Goal: Communication & Community: Answer question/provide support

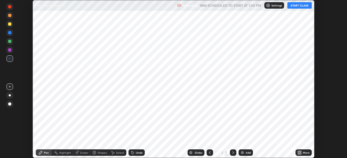
scroll to position [158, 346]
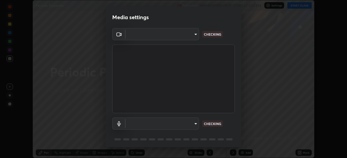
type input "76dab4993bb4d0ea98481a190898d4cac78937782bc999a4cfeb95627a500e2f"
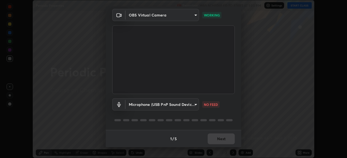
click at [188, 105] on body "Erase all Periodic Properties Recording WAS SCHEDULED TO START AT 1:00 PM Setti…" at bounding box center [173, 79] width 347 height 158
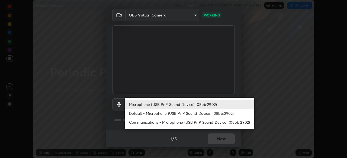
click at [184, 114] on li "Default - Microphone (USB PnP Sound Device) (08bb:2902)" at bounding box center [189, 113] width 129 height 9
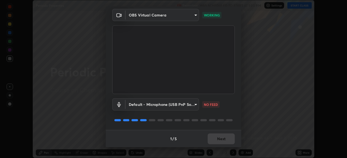
click at [180, 107] on body "Erase all Periodic Properties Recording WAS SCHEDULED TO START AT 1:00 PM Setti…" at bounding box center [173, 79] width 347 height 158
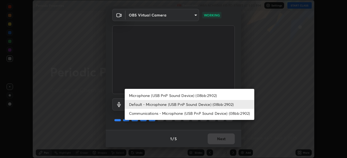
click at [190, 113] on li "Communications - Microphone (USB PnP Sound Device) (08bb:2902)" at bounding box center [189, 113] width 129 height 9
type input "communications"
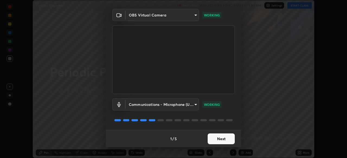
click at [225, 140] on button "Next" at bounding box center [220, 139] width 27 height 11
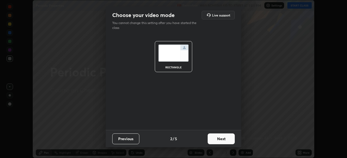
scroll to position [0, 0]
click at [225, 141] on button "Next" at bounding box center [220, 139] width 27 height 11
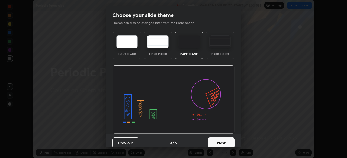
click at [228, 143] on button "Next" at bounding box center [220, 143] width 27 height 11
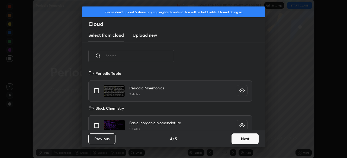
scroll to position [60, 174]
click at [247, 142] on button "Next" at bounding box center [244, 139] width 27 height 11
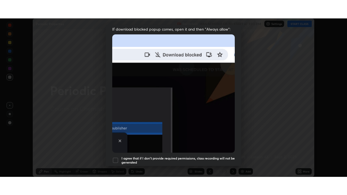
scroll to position [130, 0]
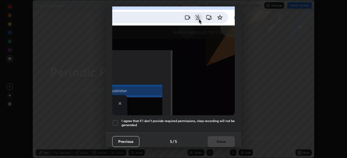
click at [194, 119] on h5 "I agree that if I don't provide required permissions, class recording will not …" at bounding box center [177, 123] width 113 height 8
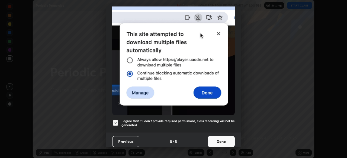
click at [225, 138] on button "Done" at bounding box center [220, 142] width 27 height 11
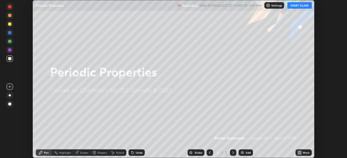
click at [302, 156] on div "More" at bounding box center [303, 153] width 16 height 7
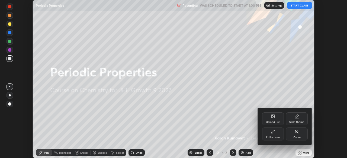
click at [277, 136] on div "Full screen" at bounding box center [273, 137] width 14 height 3
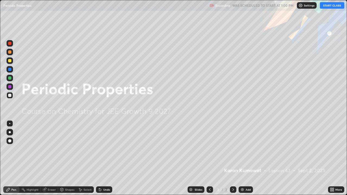
scroll to position [195, 347]
click at [333, 5] on button "START CLASS" at bounding box center [332, 5] width 24 height 7
click at [9, 132] on div at bounding box center [10, 132] width 2 height 2
click at [10, 132] on div at bounding box center [10, 132] width 2 height 2
click at [11, 43] on div at bounding box center [9, 43] width 3 height 3
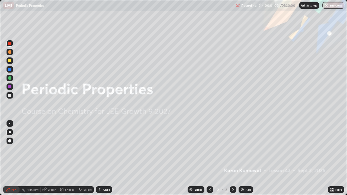
click at [9, 60] on div at bounding box center [9, 60] width 3 height 3
click at [245, 158] on div "Add" at bounding box center [247, 189] width 5 height 3
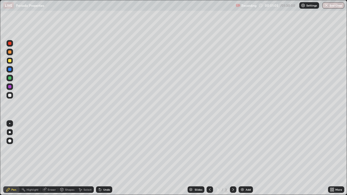
click at [10, 62] on div at bounding box center [9, 60] width 3 height 3
click at [9, 61] on div at bounding box center [9, 60] width 3 height 3
click at [10, 96] on div at bounding box center [9, 95] width 3 height 3
click at [9, 60] on div at bounding box center [9, 60] width 3 height 3
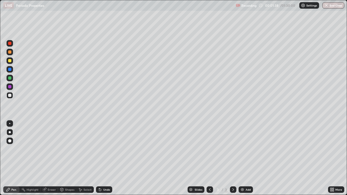
click at [9, 60] on div at bounding box center [9, 60] width 3 height 3
click at [10, 96] on div at bounding box center [9, 95] width 3 height 3
click at [67, 158] on div "Shapes" at bounding box center [69, 189] width 9 height 3
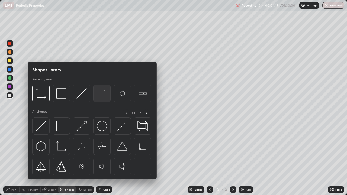
click at [102, 95] on img at bounding box center [102, 93] width 10 height 10
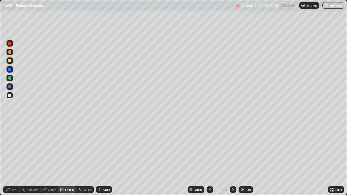
click at [67, 158] on div "Shapes" at bounding box center [67, 189] width 18 height 7
click at [10, 60] on div at bounding box center [9, 60] width 3 height 3
click at [8, 97] on div at bounding box center [10, 95] width 7 height 7
click at [13, 158] on div "Pen" at bounding box center [11, 189] width 16 height 7
click at [10, 61] on div at bounding box center [9, 60] width 3 height 3
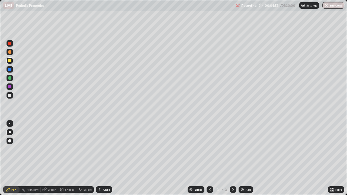
click at [10, 61] on div at bounding box center [9, 60] width 3 height 3
click at [10, 96] on div at bounding box center [9, 95] width 3 height 3
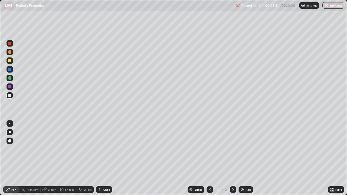
click at [10, 62] on div at bounding box center [9, 60] width 3 height 3
click at [9, 61] on div at bounding box center [9, 60] width 3 height 3
click at [10, 95] on div at bounding box center [9, 95] width 3 height 3
click at [104, 158] on div "Undo" at bounding box center [106, 189] width 7 height 3
click at [89, 158] on div "Select" at bounding box center [87, 189] width 8 height 3
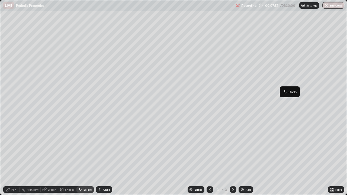
click at [14, 158] on div "Pen" at bounding box center [13, 189] width 5 height 3
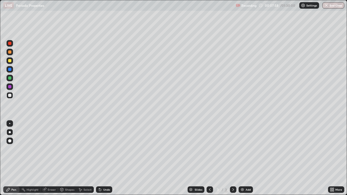
click at [9, 95] on div at bounding box center [9, 95] width 3 height 3
click at [10, 96] on div at bounding box center [9, 95] width 3 height 3
click at [69, 158] on div "Shapes" at bounding box center [69, 189] width 9 height 3
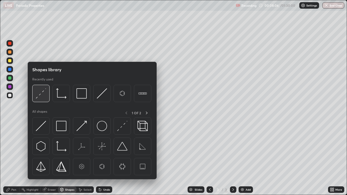
click at [43, 93] on img at bounding box center [41, 93] width 10 height 10
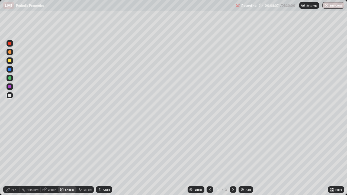
click at [10, 95] on div at bounding box center [9, 95] width 3 height 3
click at [66, 158] on div "Shapes" at bounding box center [69, 189] width 9 height 3
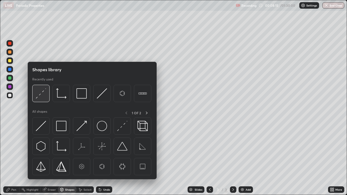
click at [44, 93] on img at bounding box center [41, 93] width 10 height 10
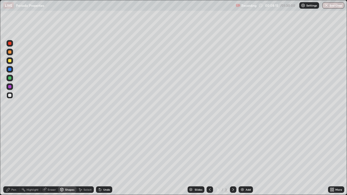
click at [9, 61] on div at bounding box center [9, 60] width 3 height 3
click at [11, 96] on div at bounding box center [9, 95] width 3 height 3
click at [11, 158] on div "Pen" at bounding box center [13, 189] width 5 height 3
click at [10, 61] on div at bounding box center [9, 60] width 3 height 3
click at [9, 94] on div at bounding box center [9, 95] width 3 height 3
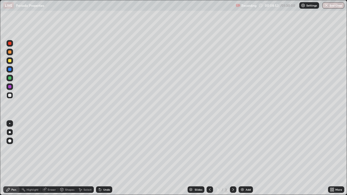
click at [105, 158] on div "Undo" at bounding box center [106, 189] width 7 height 3
click at [244, 158] on div "Add" at bounding box center [245, 189] width 14 height 7
click at [10, 61] on div at bounding box center [9, 60] width 3 height 3
click at [11, 96] on div at bounding box center [9, 95] width 3 height 3
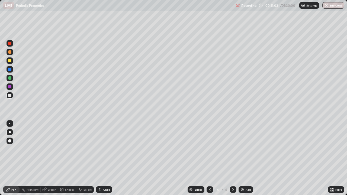
click at [11, 96] on div at bounding box center [9, 95] width 3 height 3
click at [106, 158] on div "Undo" at bounding box center [104, 189] width 16 height 7
click at [103, 158] on div "Undo" at bounding box center [104, 189] width 16 height 7
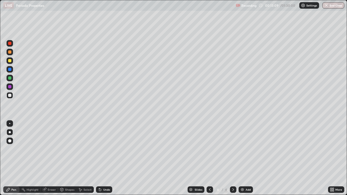
click at [102, 158] on div "Undo" at bounding box center [104, 189] width 16 height 7
click at [105, 158] on div "Undo" at bounding box center [106, 189] width 7 height 3
click at [107, 158] on div "Undo" at bounding box center [106, 189] width 7 height 3
click at [105, 158] on div "Undo" at bounding box center [106, 189] width 7 height 3
click at [70, 158] on div "Shapes" at bounding box center [69, 189] width 9 height 3
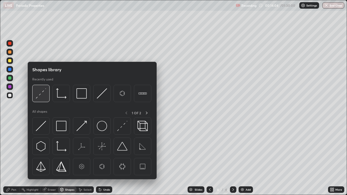
click at [42, 92] on img at bounding box center [41, 93] width 10 height 10
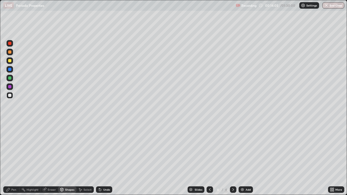
click at [11, 96] on div at bounding box center [9, 95] width 3 height 3
click at [13, 158] on div "Pen" at bounding box center [13, 189] width 5 height 3
click at [67, 158] on div "Shapes" at bounding box center [69, 189] width 9 height 3
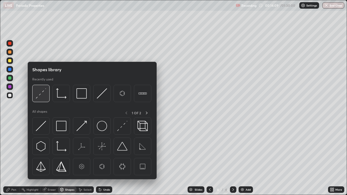
click at [40, 94] on img at bounding box center [41, 93] width 10 height 10
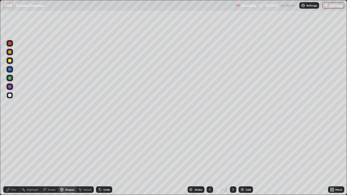
click at [11, 96] on div at bounding box center [9, 95] width 3 height 3
click at [66, 158] on div "Shapes" at bounding box center [69, 189] width 9 height 3
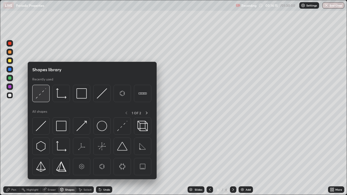
click at [42, 95] on img at bounding box center [41, 93] width 10 height 10
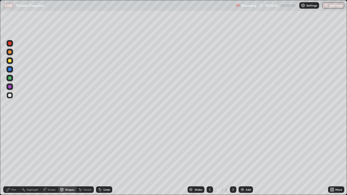
click at [9, 60] on div at bounding box center [9, 60] width 3 height 3
click at [12, 158] on div "Pen" at bounding box center [13, 189] width 5 height 3
click at [9, 96] on div at bounding box center [9, 95] width 3 height 3
click at [9, 95] on div at bounding box center [9, 95] width 3 height 3
click at [103, 158] on div "Undo" at bounding box center [104, 189] width 16 height 7
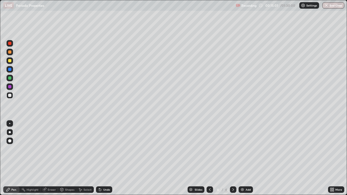
click at [102, 158] on div "Undo" at bounding box center [104, 189] width 16 height 7
click at [10, 95] on div at bounding box center [9, 95] width 3 height 3
click at [7, 95] on div at bounding box center [10, 95] width 7 height 7
click at [10, 96] on div at bounding box center [9, 95] width 3 height 3
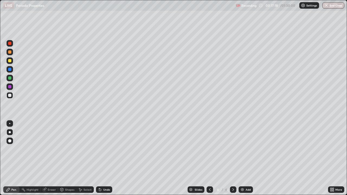
click at [246, 158] on div "Add" at bounding box center [247, 189] width 5 height 3
click at [12, 62] on div at bounding box center [10, 60] width 7 height 7
click at [9, 96] on div at bounding box center [9, 95] width 3 height 3
click at [9, 61] on div at bounding box center [9, 60] width 3 height 3
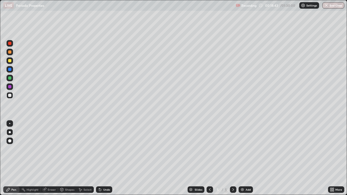
click at [11, 61] on div at bounding box center [9, 60] width 3 height 3
click at [11, 96] on div at bounding box center [9, 95] width 3 height 3
click at [9, 96] on div at bounding box center [9, 95] width 3 height 3
click at [10, 95] on div at bounding box center [9, 95] width 3 height 3
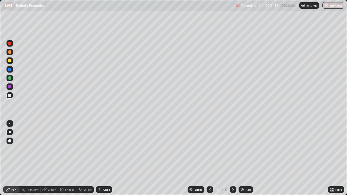
click at [209, 158] on icon at bounding box center [209, 189] width 4 height 4
click at [235, 158] on div at bounding box center [233, 189] width 7 height 7
click at [232, 158] on icon at bounding box center [233, 189] width 4 height 4
click at [246, 158] on div "Add" at bounding box center [245, 189] width 14 height 7
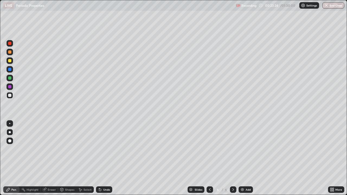
click at [10, 96] on div at bounding box center [9, 95] width 3 height 3
click at [9, 96] on div at bounding box center [9, 95] width 3 height 3
click at [212, 158] on div at bounding box center [209, 189] width 7 height 7
click at [107, 158] on div "Undo" at bounding box center [106, 189] width 7 height 3
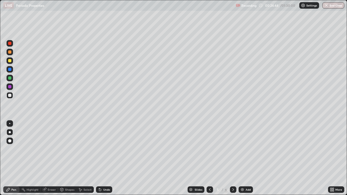
click at [232, 158] on icon at bounding box center [233, 189] width 4 height 4
click at [9, 96] on div at bounding box center [9, 95] width 3 height 3
click at [104, 158] on div "Undo" at bounding box center [104, 189] width 16 height 7
click at [331, 158] on icon at bounding box center [330, 190] width 1 height 1
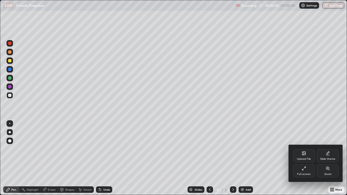
click at [305, 157] on div "Upload File" at bounding box center [304, 155] width 22 height 13
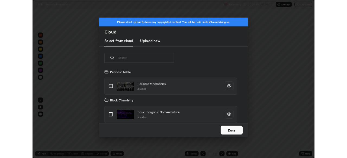
scroll to position [67, 174]
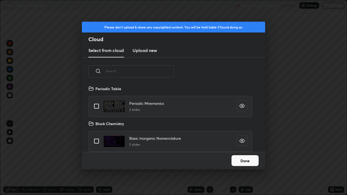
click at [99, 106] on input "grid" at bounding box center [96, 105] width 11 height 11
checkbox input "true"
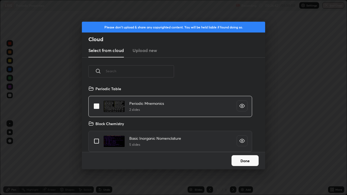
click at [249, 158] on button "Done" at bounding box center [244, 160] width 27 height 11
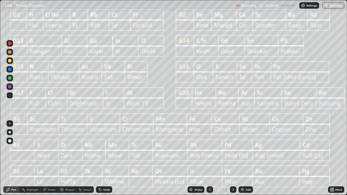
click at [233, 158] on icon at bounding box center [233, 189] width 4 height 4
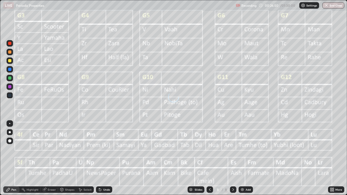
click at [244, 158] on div "Add" at bounding box center [245, 189] width 14 height 7
click at [12, 98] on div at bounding box center [10, 95] width 7 height 7
click at [9, 95] on div at bounding box center [9, 95] width 3 height 3
click at [10, 96] on div at bounding box center [9, 95] width 3 height 3
click at [208, 158] on icon at bounding box center [209, 189] width 4 height 4
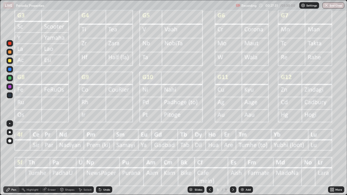
click at [208, 158] on icon at bounding box center [209, 189] width 4 height 4
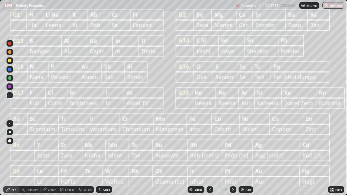
click at [233, 158] on icon at bounding box center [233, 189] width 4 height 4
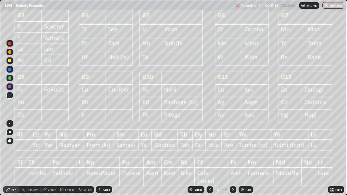
click at [232, 158] on icon at bounding box center [233, 189] width 4 height 4
click at [209, 158] on icon at bounding box center [210, 189] width 2 height 3
click at [209, 158] on icon at bounding box center [209, 189] width 4 height 4
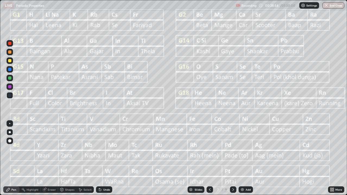
click at [209, 158] on icon at bounding box center [209, 189] width 4 height 4
click at [208, 158] on icon at bounding box center [209, 189] width 4 height 4
click at [232, 158] on icon at bounding box center [233, 189] width 4 height 4
click at [232, 158] on icon at bounding box center [233, 189] width 2 height 3
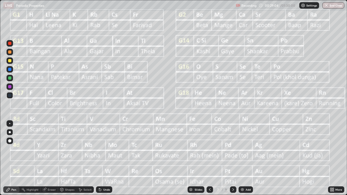
click at [232, 158] on icon at bounding box center [233, 189] width 4 height 4
click at [10, 96] on div at bounding box center [9, 95] width 3 height 3
click at [106, 158] on div "Undo" at bounding box center [106, 189] width 7 height 3
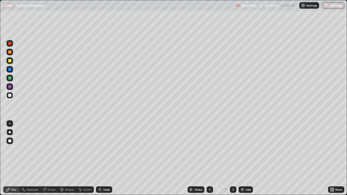
click at [104, 158] on div "Undo" at bounding box center [104, 189] width 16 height 7
click at [9, 61] on div at bounding box center [9, 60] width 3 height 3
click at [50, 158] on div "Eraser" at bounding box center [52, 189] width 8 height 3
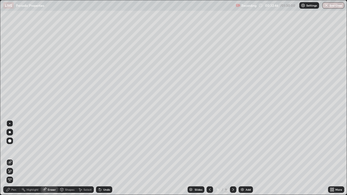
click at [8, 158] on icon at bounding box center [10, 171] width 4 height 5
click at [7, 158] on div "Pen" at bounding box center [11, 189] width 16 height 7
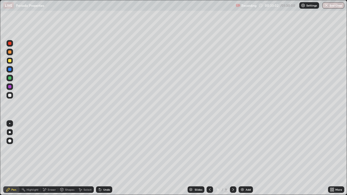
click at [86, 158] on div "Select" at bounding box center [84, 189] width 17 height 7
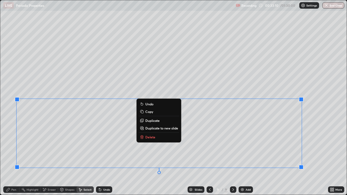
click at [12, 158] on div "Pen" at bounding box center [13, 189] width 5 height 3
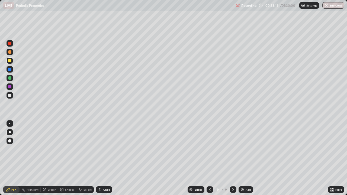
click at [9, 96] on div at bounding box center [9, 95] width 3 height 3
click at [10, 60] on div at bounding box center [9, 60] width 3 height 3
click at [108, 158] on div "Undo" at bounding box center [106, 189] width 7 height 3
click at [107, 158] on div "Undo" at bounding box center [104, 189] width 16 height 7
click at [106, 158] on div "Undo" at bounding box center [104, 189] width 16 height 7
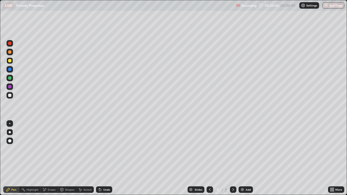
click at [105, 158] on div "Undo" at bounding box center [106, 189] width 7 height 3
click at [331, 158] on icon at bounding box center [330, 188] width 1 height 1
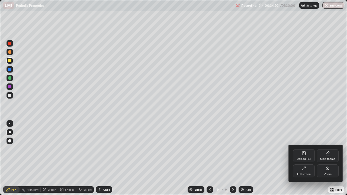
click at [304, 158] on div "Full screen" at bounding box center [304, 170] width 22 height 13
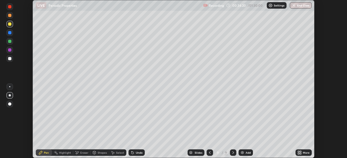
scroll to position [26927, 26739]
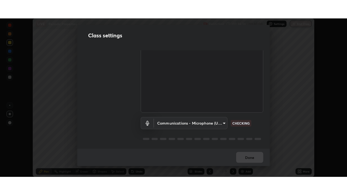
scroll to position [25, 0]
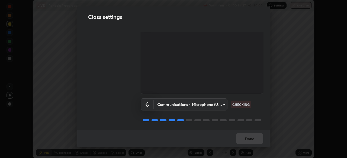
click at [215, 103] on body "Erase all LIVE Periodic Properties Recording 00:34:37 / 01:30:00 Settings End C…" at bounding box center [173, 79] width 347 height 158
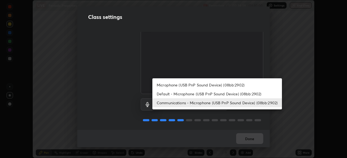
click at [213, 92] on li "Default - Microphone (USB PnP Sound Device) (08bb:2902)" at bounding box center [216, 94] width 129 height 9
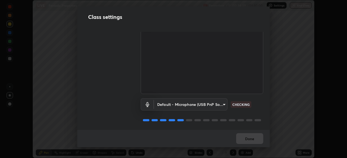
click at [214, 103] on body "Erase all LIVE Periodic Properties Recording 00:34:39 / 01:30:00 Settings End C…" at bounding box center [173, 79] width 347 height 158
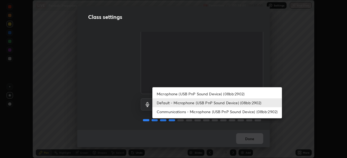
click at [236, 112] on li "Communications - Microphone (USB PnP Sound Device) (08bb:2902)" at bounding box center [216, 112] width 129 height 9
type input "communications"
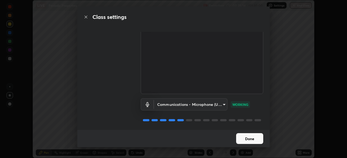
click at [252, 137] on button "Done" at bounding box center [249, 139] width 27 height 11
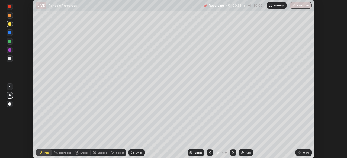
click at [300, 154] on icon at bounding box center [300, 153] width 1 height 1
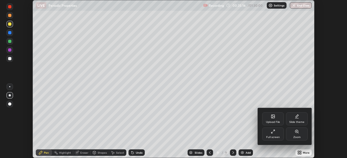
click at [276, 135] on div "Full screen" at bounding box center [273, 134] width 22 height 13
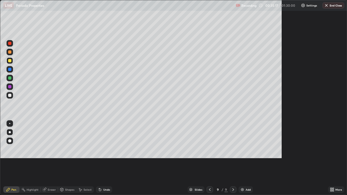
scroll to position [195, 347]
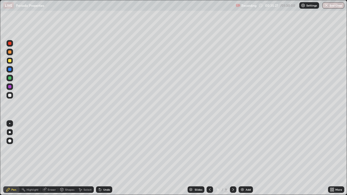
click at [10, 63] on div at bounding box center [10, 60] width 7 height 7
click at [10, 95] on div at bounding box center [9, 95] width 3 height 3
click at [244, 158] on div "Add" at bounding box center [245, 189] width 14 height 7
click at [9, 95] on div at bounding box center [9, 95] width 3 height 3
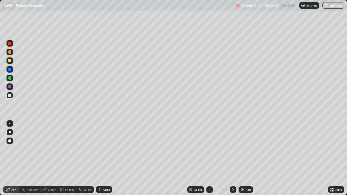
click at [9, 94] on div at bounding box center [9, 95] width 3 height 3
click at [52, 158] on div "Eraser" at bounding box center [52, 189] width 8 height 3
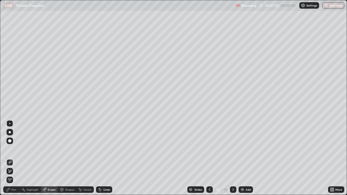
click at [11, 158] on icon at bounding box center [10, 171] width 4 height 5
click at [13, 158] on div "Pen" at bounding box center [13, 189] width 5 height 3
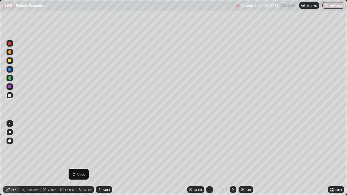
click at [10, 61] on div at bounding box center [9, 60] width 3 height 3
click at [10, 96] on div at bounding box center [9, 95] width 3 height 3
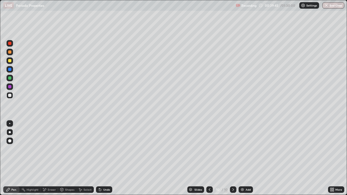
click at [10, 96] on div at bounding box center [9, 95] width 3 height 3
click at [15, 158] on div "Erase all" at bounding box center [9, 97] width 13 height 173
click at [7, 158] on div at bounding box center [9, 151] width 9 height 65
click at [105, 158] on div "Undo" at bounding box center [106, 189] width 7 height 3
click at [247, 158] on div "Add" at bounding box center [245, 189] width 14 height 7
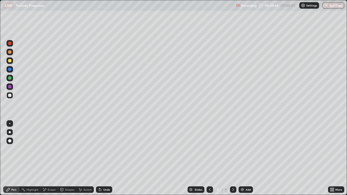
click at [105, 158] on div "Undo" at bounding box center [106, 189] width 7 height 3
click at [209, 158] on icon at bounding box center [209, 189] width 4 height 4
click at [230, 158] on div at bounding box center [233, 189] width 7 height 7
click at [245, 158] on div "Add" at bounding box center [247, 189] width 5 height 3
click at [10, 61] on div at bounding box center [9, 60] width 3 height 3
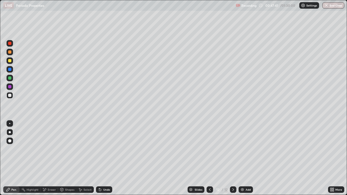
click at [10, 61] on div at bounding box center [9, 60] width 3 height 3
click at [10, 96] on div at bounding box center [9, 95] width 3 height 3
click at [209, 158] on icon at bounding box center [209, 189] width 4 height 4
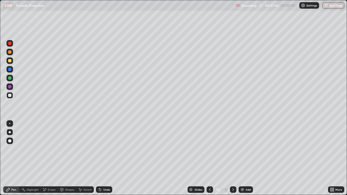
click at [9, 62] on div at bounding box center [9, 60] width 3 height 3
click at [232, 158] on icon at bounding box center [233, 189] width 4 height 4
click at [9, 96] on div at bounding box center [9, 95] width 3 height 3
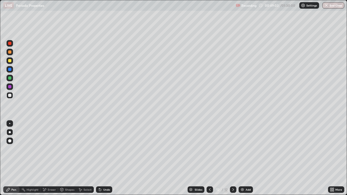
click at [10, 62] on div at bounding box center [9, 60] width 3 height 3
click at [8, 96] on div at bounding box center [9, 95] width 3 height 3
click at [9, 96] on div at bounding box center [9, 95] width 3 height 3
click at [209, 158] on icon at bounding box center [210, 189] width 2 height 3
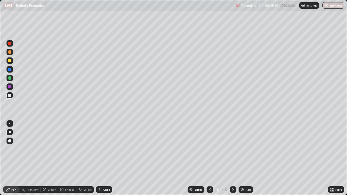
click at [209, 158] on icon at bounding box center [209, 189] width 4 height 4
click at [232, 158] on icon at bounding box center [233, 189] width 4 height 4
click at [11, 61] on div at bounding box center [9, 60] width 3 height 3
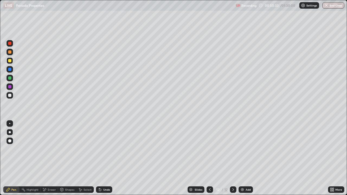
click at [68, 158] on div "Shapes" at bounding box center [69, 189] width 9 height 3
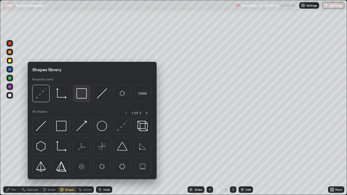
click at [83, 94] on img at bounding box center [81, 93] width 10 height 10
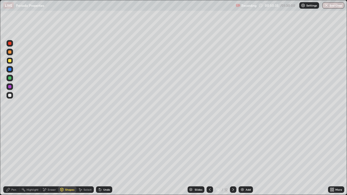
click at [10, 52] on div at bounding box center [9, 51] width 3 height 3
click at [10, 158] on icon at bounding box center [8, 189] width 4 height 4
click at [11, 52] on div at bounding box center [9, 51] width 3 height 3
click at [107, 158] on div "Undo" at bounding box center [106, 189] width 7 height 3
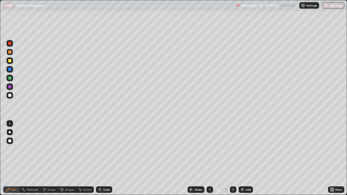
click at [10, 61] on div at bounding box center [9, 60] width 3 height 3
click at [10, 62] on div at bounding box center [9, 60] width 3 height 3
click at [10, 95] on div at bounding box center [9, 95] width 3 height 3
click at [11, 95] on div at bounding box center [9, 95] width 3 height 3
click at [10, 52] on div at bounding box center [9, 51] width 3 height 3
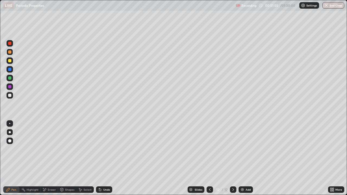
click at [10, 52] on div at bounding box center [9, 51] width 3 height 3
click at [51, 158] on div "Eraser" at bounding box center [52, 189] width 8 height 3
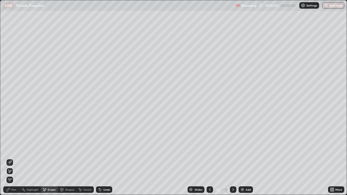
click at [13, 158] on div "Pen" at bounding box center [13, 189] width 5 height 3
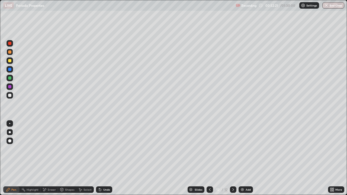
click at [10, 96] on div at bounding box center [9, 95] width 3 height 3
click at [10, 61] on div at bounding box center [9, 60] width 3 height 3
click at [210, 158] on icon at bounding box center [210, 189] width 2 height 3
click at [232, 158] on icon at bounding box center [233, 189] width 4 height 4
click at [10, 94] on div at bounding box center [9, 95] width 3 height 3
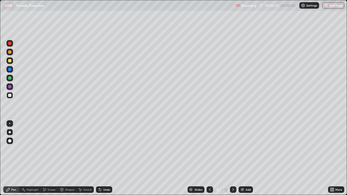
click at [244, 158] on div "Add" at bounding box center [245, 189] width 14 height 7
click at [9, 62] on div at bounding box center [9, 60] width 3 height 3
click at [9, 61] on div at bounding box center [9, 60] width 3 height 3
click at [10, 95] on div at bounding box center [9, 95] width 3 height 3
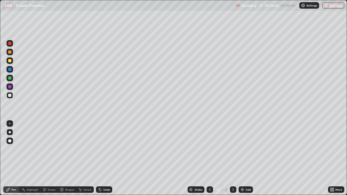
click at [10, 60] on div at bounding box center [9, 60] width 3 height 3
click at [9, 95] on div at bounding box center [9, 95] width 3 height 3
click at [105, 158] on div "Undo" at bounding box center [106, 189] width 7 height 3
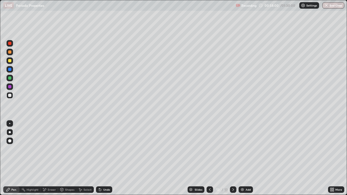
click at [104, 158] on div "Undo" at bounding box center [106, 189] width 7 height 3
click at [9, 53] on div at bounding box center [9, 51] width 3 height 3
click at [11, 96] on div at bounding box center [9, 95] width 3 height 3
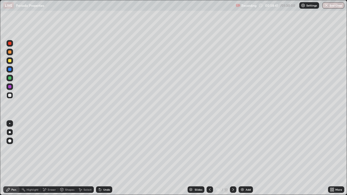
click at [11, 96] on div at bounding box center [9, 95] width 3 height 3
click at [9, 61] on div at bounding box center [9, 60] width 3 height 3
click at [9, 60] on div at bounding box center [9, 60] width 3 height 3
click at [47, 158] on div "Eraser" at bounding box center [49, 189] width 17 height 7
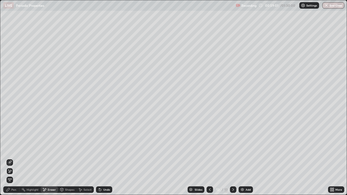
click at [14, 158] on div "Pen" at bounding box center [13, 189] width 5 height 3
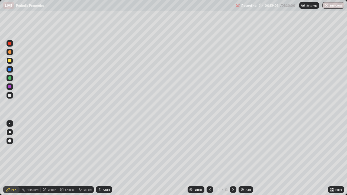
click at [10, 96] on div at bounding box center [9, 95] width 3 height 3
click at [11, 53] on div at bounding box center [9, 51] width 3 height 3
click at [10, 52] on div at bounding box center [9, 51] width 3 height 3
click at [10, 96] on div at bounding box center [9, 95] width 3 height 3
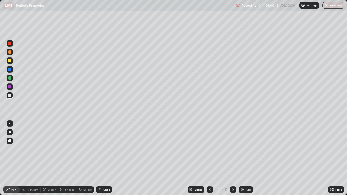
click at [10, 96] on div at bounding box center [9, 95] width 3 height 3
click at [9, 62] on div at bounding box center [9, 60] width 3 height 3
click at [11, 53] on div at bounding box center [9, 51] width 3 height 3
click at [10, 96] on div at bounding box center [9, 95] width 3 height 3
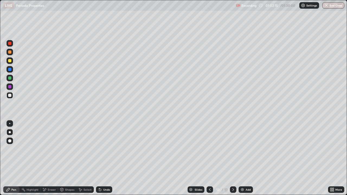
click at [10, 96] on div at bounding box center [9, 95] width 3 height 3
click at [10, 52] on div at bounding box center [9, 51] width 3 height 3
click at [10, 95] on div at bounding box center [9, 95] width 3 height 3
click at [8, 95] on div at bounding box center [9, 95] width 3 height 3
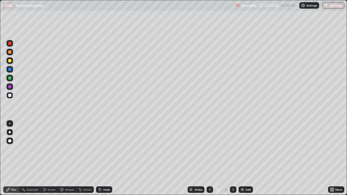
click at [10, 96] on div at bounding box center [9, 95] width 3 height 3
click at [8, 52] on div at bounding box center [9, 51] width 3 height 3
click at [10, 95] on div at bounding box center [9, 95] width 3 height 3
click at [243, 158] on img at bounding box center [242, 189] width 4 height 4
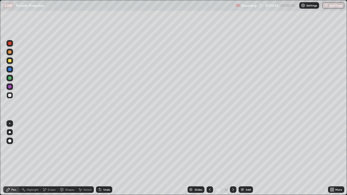
click at [9, 53] on div at bounding box center [9, 51] width 3 height 3
click at [10, 51] on div at bounding box center [9, 51] width 3 height 3
click at [10, 62] on div at bounding box center [9, 60] width 3 height 3
click at [9, 95] on div at bounding box center [9, 95] width 3 height 3
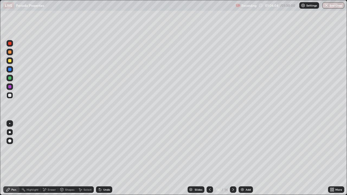
click at [9, 96] on div at bounding box center [9, 95] width 3 height 3
click at [11, 53] on div at bounding box center [9, 51] width 3 height 3
click at [9, 96] on div at bounding box center [9, 95] width 3 height 3
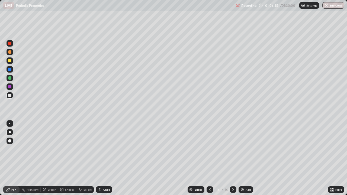
click at [9, 61] on div at bounding box center [9, 60] width 3 height 3
click at [10, 96] on div at bounding box center [9, 95] width 3 height 3
click at [9, 96] on div at bounding box center [9, 95] width 3 height 3
click at [8, 95] on div at bounding box center [10, 95] width 7 height 7
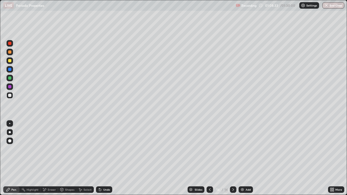
click at [10, 95] on div at bounding box center [9, 95] width 3 height 3
click at [8, 95] on div at bounding box center [9, 95] width 3 height 3
click at [106, 158] on div "Undo" at bounding box center [106, 189] width 7 height 3
click at [107, 158] on div "Undo" at bounding box center [106, 189] width 7 height 3
click at [105, 158] on div "Undo" at bounding box center [106, 189] width 7 height 3
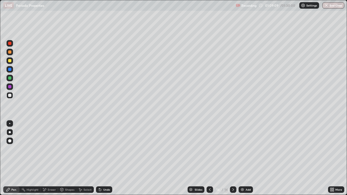
click at [10, 94] on div at bounding box center [9, 95] width 3 height 3
click at [10, 60] on div at bounding box center [9, 60] width 3 height 3
click at [9, 61] on div at bounding box center [9, 60] width 3 height 3
click at [242, 158] on img at bounding box center [242, 189] width 4 height 4
click at [9, 96] on div at bounding box center [9, 95] width 3 height 3
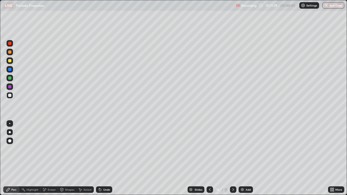
click at [9, 96] on div at bounding box center [9, 95] width 3 height 3
click at [9, 97] on div at bounding box center [9, 95] width 3 height 3
click at [9, 96] on div at bounding box center [9, 95] width 3 height 3
click at [209, 158] on icon at bounding box center [209, 189] width 4 height 4
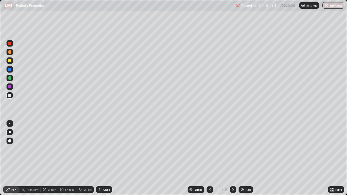
click at [233, 158] on icon at bounding box center [233, 189] width 2 height 3
click at [232, 158] on icon at bounding box center [233, 189] width 4 height 4
click at [209, 158] on icon at bounding box center [210, 189] width 2 height 3
click at [231, 158] on icon at bounding box center [233, 189] width 4 height 4
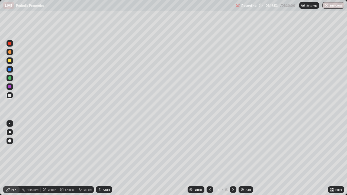
click at [231, 158] on icon at bounding box center [233, 189] width 4 height 4
click at [10, 95] on div at bounding box center [9, 95] width 3 height 3
click at [104, 158] on div "Undo" at bounding box center [106, 189] width 7 height 3
click at [105, 158] on div "Undo" at bounding box center [106, 189] width 7 height 3
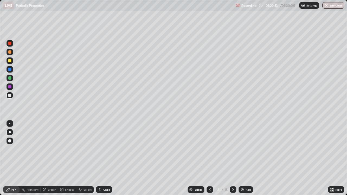
click at [105, 158] on div "Undo" at bounding box center [106, 189] width 7 height 3
click at [103, 158] on div "Undo" at bounding box center [104, 189] width 16 height 7
click at [106, 158] on div "Undo" at bounding box center [106, 189] width 7 height 3
click at [246, 158] on div "Add" at bounding box center [245, 189] width 14 height 7
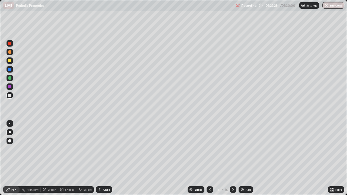
click at [10, 96] on div at bounding box center [9, 95] width 3 height 3
click at [8, 44] on div at bounding box center [9, 43] width 3 height 3
click at [9, 97] on div at bounding box center [9, 95] width 3 height 3
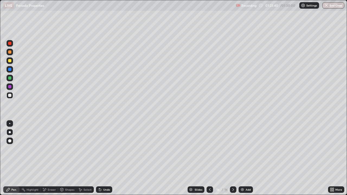
click at [10, 96] on div at bounding box center [9, 95] width 3 height 3
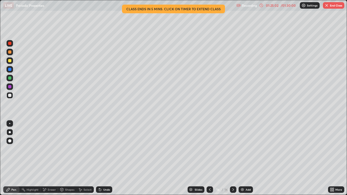
click at [9, 60] on div at bounding box center [9, 60] width 3 height 3
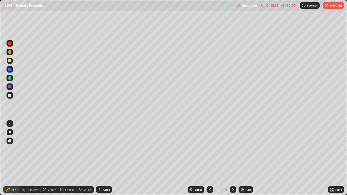
click at [10, 95] on div at bounding box center [9, 95] width 3 height 3
click at [9, 78] on div at bounding box center [9, 77] width 3 height 3
click at [9, 79] on div at bounding box center [9, 77] width 3 height 3
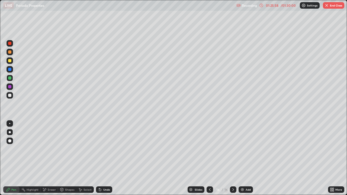
click at [9, 79] on div at bounding box center [9, 77] width 3 height 3
click at [7, 95] on div at bounding box center [10, 95] width 7 height 7
click at [8, 61] on div at bounding box center [9, 60] width 3 height 3
click at [9, 61] on div at bounding box center [9, 60] width 3 height 3
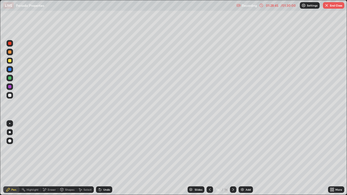
click at [8, 62] on div at bounding box center [9, 60] width 3 height 3
click at [10, 61] on div at bounding box center [9, 60] width 3 height 3
click at [244, 158] on div "Add" at bounding box center [245, 189] width 14 height 7
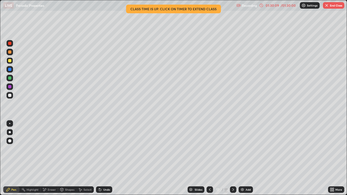
click at [10, 62] on div at bounding box center [9, 60] width 3 height 3
click at [283, 5] on div "/ 01:30:00" at bounding box center [288, 5] width 17 height 3
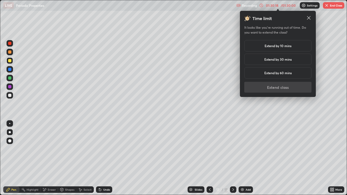
click at [284, 46] on h5 "Extend by 10 mins" at bounding box center [277, 45] width 27 height 5
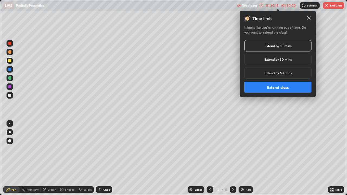
click at [281, 89] on button "Extend class" at bounding box center [277, 87] width 67 height 11
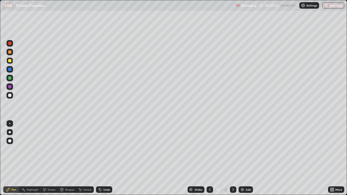
click at [11, 96] on div at bounding box center [9, 95] width 3 height 3
click at [10, 61] on div at bounding box center [9, 60] width 3 height 3
click at [332, 6] on button "End Class" at bounding box center [333, 5] width 22 height 7
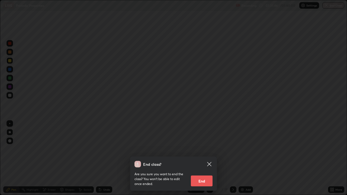
click at [201, 158] on button "End" at bounding box center [202, 181] width 22 height 11
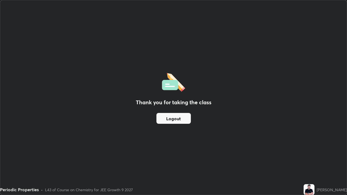
click at [176, 118] on button "Logout" at bounding box center [173, 118] width 34 height 11
click at [174, 120] on button "Logout" at bounding box center [173, 118] width 34 height 11
click at [175, 118] on button "Logout" at bounding box center [173, 118] width 34 height 11
